Goal: Complete application form

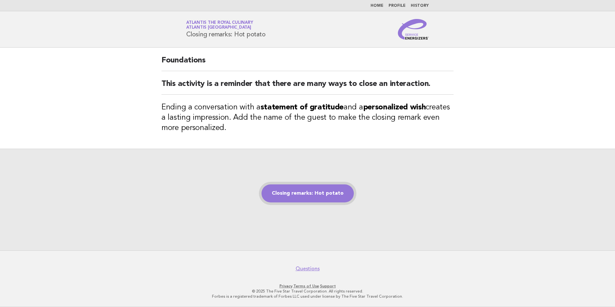
click at [315, 185] on link "Closing remarks: Hot potato" at bounding box center [307, 193] width 92 height 18
click at [312, 192] on link "Closing remarks: Hot potato" at bounding box center [307, 193] width 92 height 18
click at [328, 194] on link "Closing remarks: Hot potato" at bounding box center [307, 193] width 92 height 18
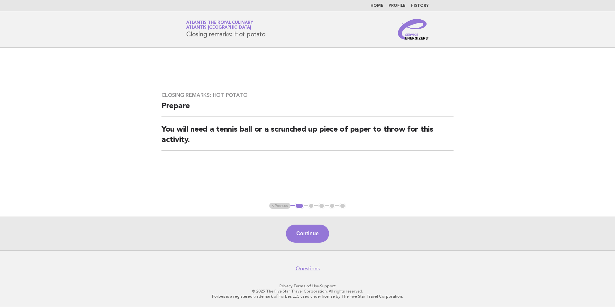
click at [310, 206] on ul "< Previous 1 2 3 4 5" at bounding box center [307, 206] width 77 height 6
click at [309, 230] on button "Continue" at bounding box center [307, 233] width 43 height 18
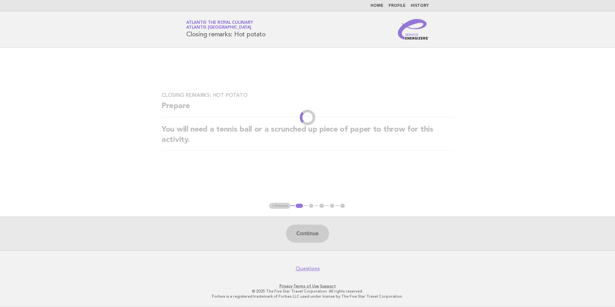
click at [321, 236] on div "Continue" at bounding box center [307, 233] width 615 height 34
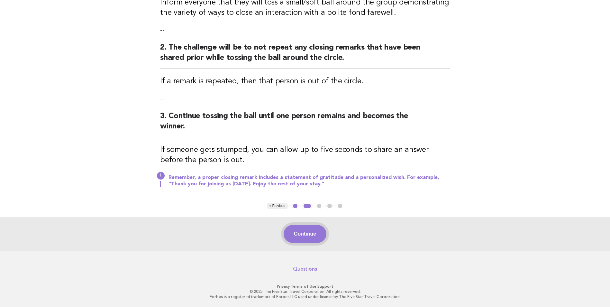
click at [310, 231] on button "Continue" at bounding box center [305, 234] width 43 height 18
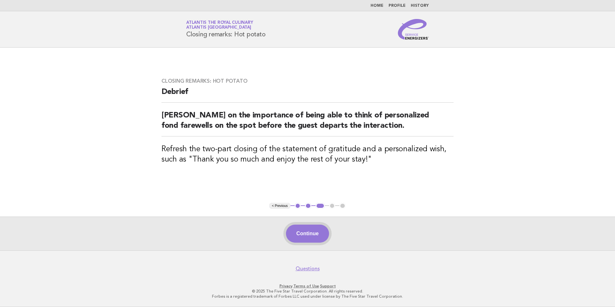
click at [314, 226] on button "Continue" at bounding box center [307, 233] width 43 height 18
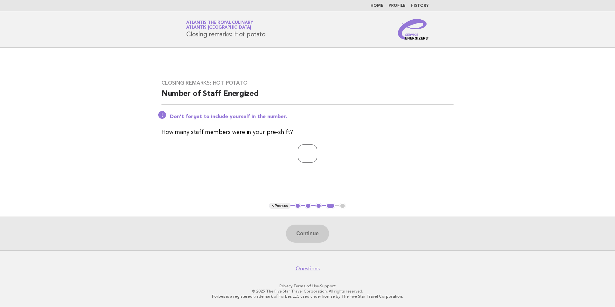
drag, startPoint x: 492, startPoint y: 11, endPoint x: 498, endPoint y: 150, distance: 139.0
click at [501, 153] on main "Closing remarks: Hot potato Number of Staff Energized Don't forget to include y…" at bounding box center [307, 149] width 615 height 203
type input "*"
click at [305, 238] on button "Continue" at bounding box center [307, 233] width 43 height 18
